Goal: Transaction & Acquisition: Purchase product/service

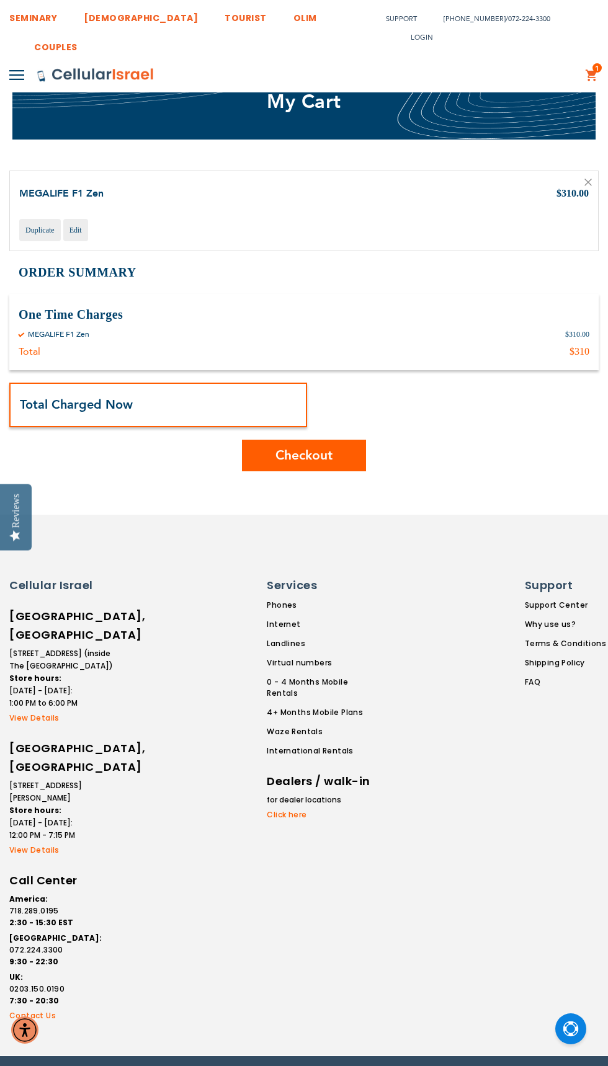
click at [330, 454] on span "Checkout" at bounding box center [303, 455] width 57 height 18
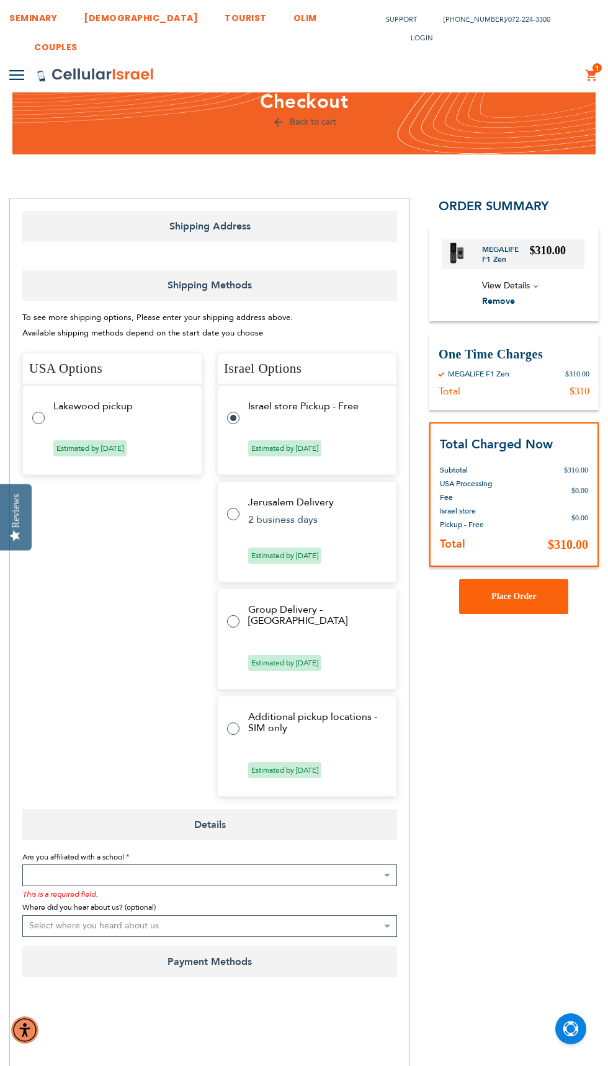
select select "US"
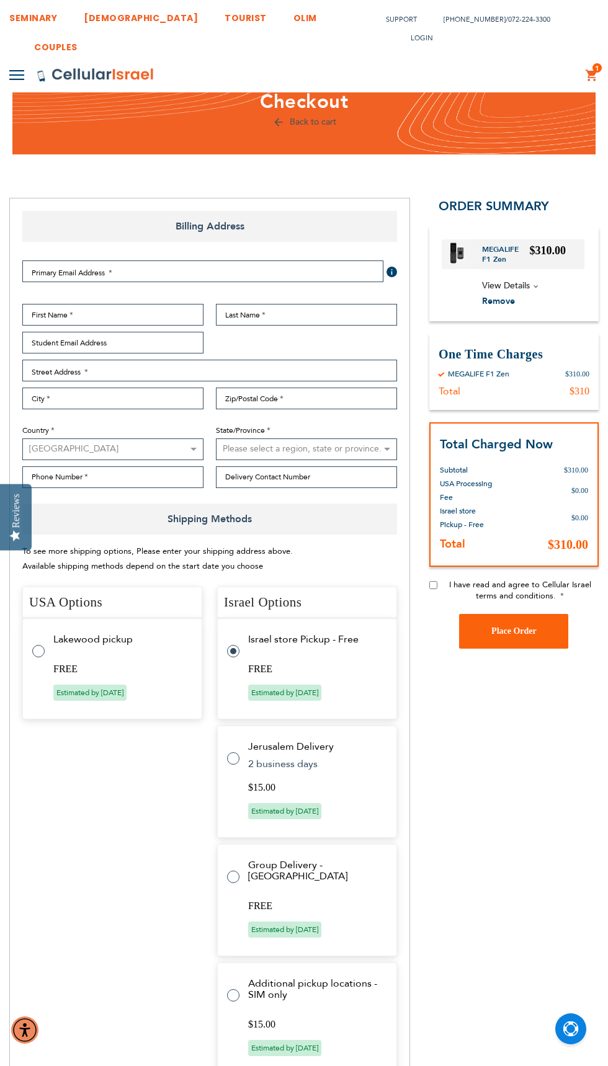
click at [92, 638] on td "Lakewood pickup" at bounding box center [119, 639] width 133 height 11
radio input "true"
radio input "false"
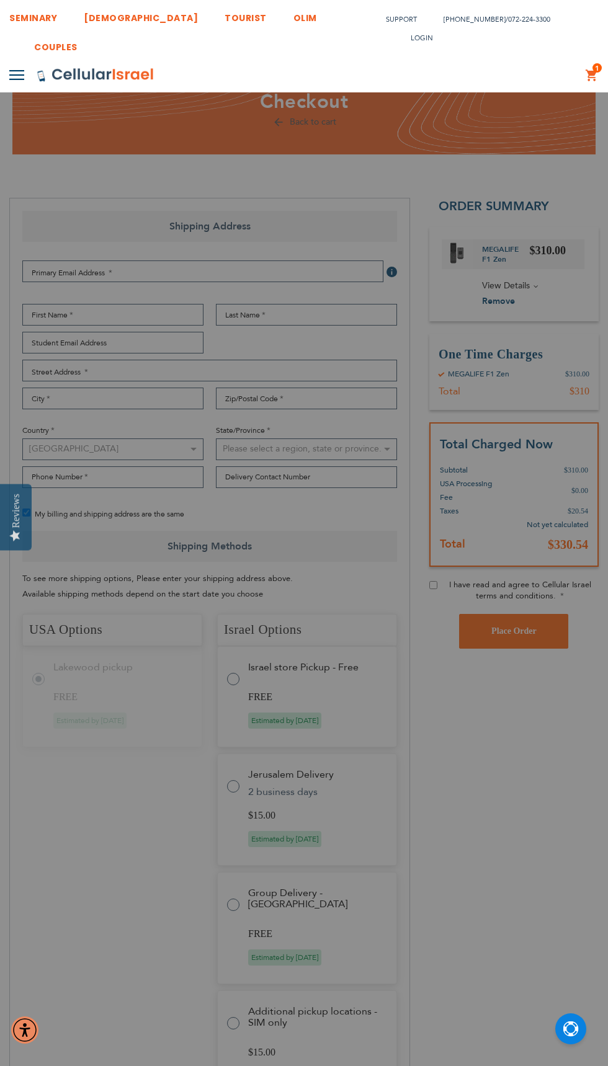
radio input "false"
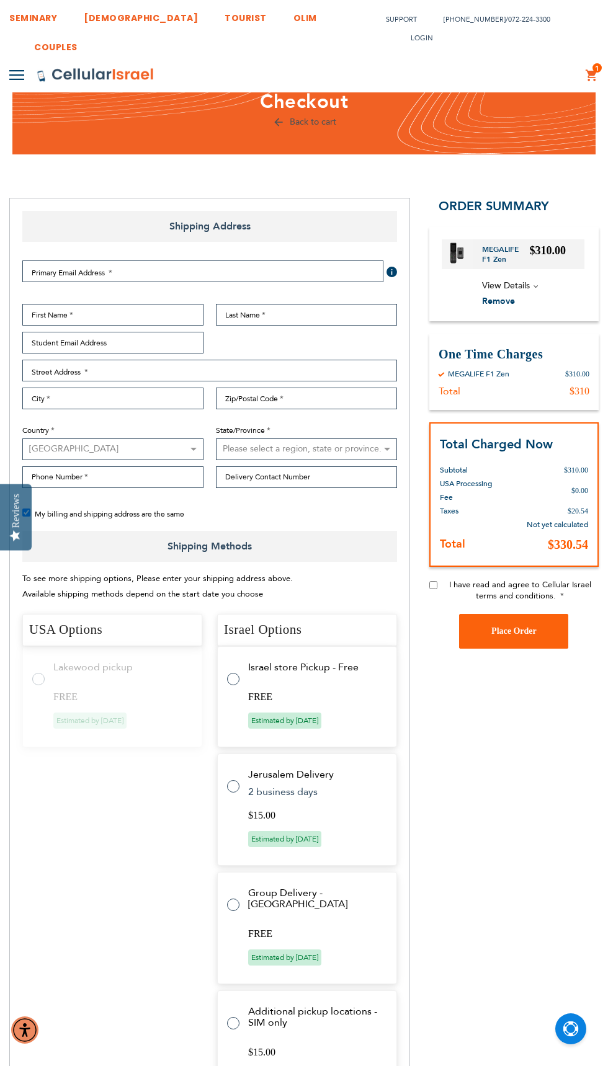
click at [311, 694] on td "FREE" at bounding box center [314, 696] width 133 height 11
radio input "true"
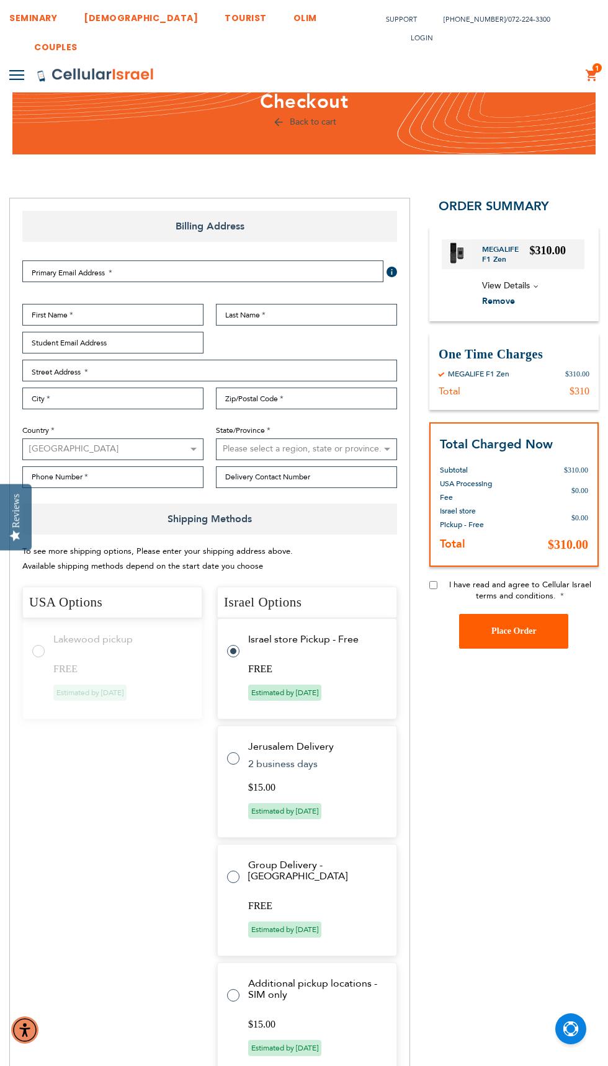
click at [521, 626] on span "Place Order" at bounding box center [513, 630] width 45 height 9
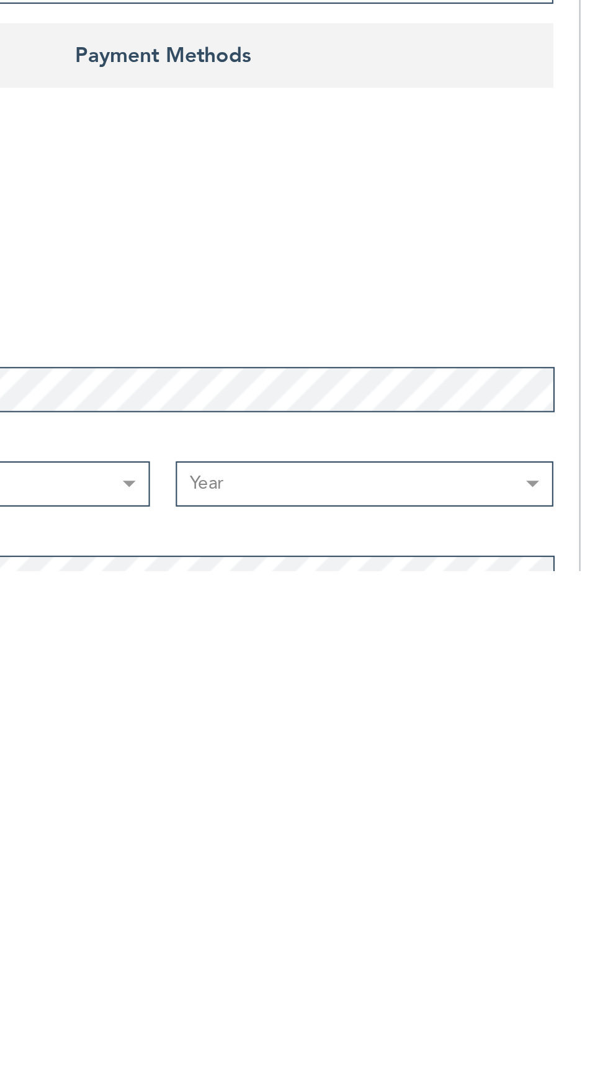
scroll to position [489, 0]
